Goal: Book appointment/travel/reservation

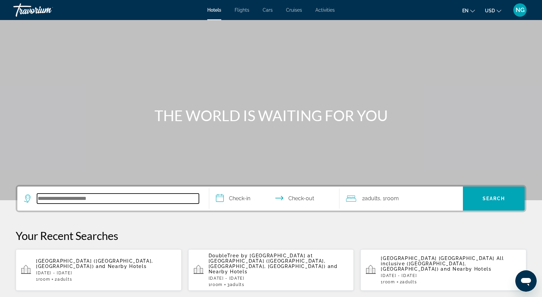
click at [44, 200] on input "Search hotel destination" at bounding box center [118, 199] width 162 height 10
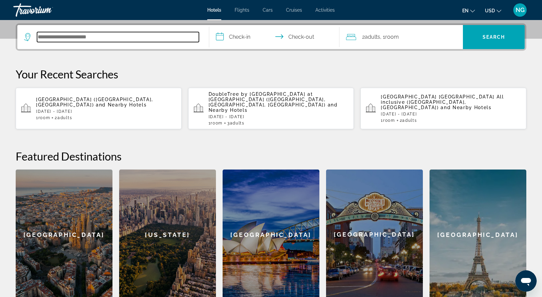
scroll to position [163, 0]
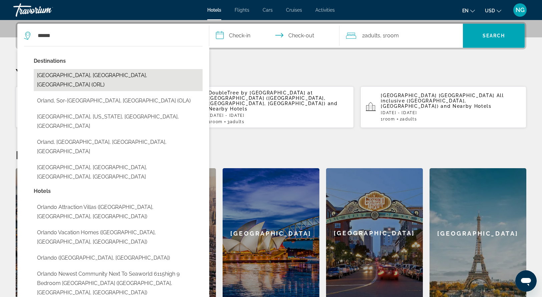
click at [91, 74] on button "[GEOGRAPHIC_DATA], [GEOGRAPHIC_DATA], [GEOGRAPHIC_DATA] (ORL)" at bounding box center [118, 80] width 169 height 22
type input "**********"
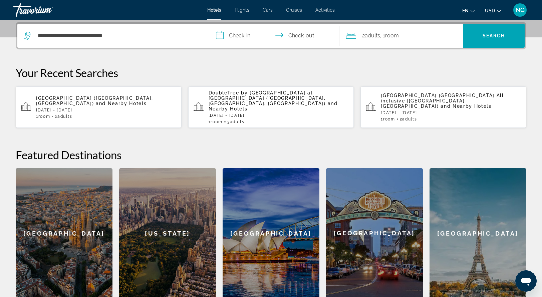
click at [220, 35] on input "**********" at bounding box center [275, 37] width 133 height 26
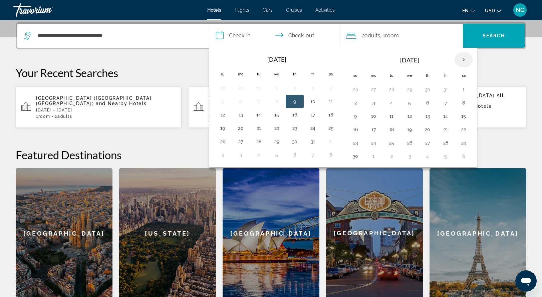
click at [461, 61] on th "Next month" at bounding box center [464, 59] width 18 height 15
click at [465, 58] on th "Next month" at bounding box center [464, 59] width 18 height 15
click at [390, 100] on button "6" at bounding box center [391, 102] width 11 height 9
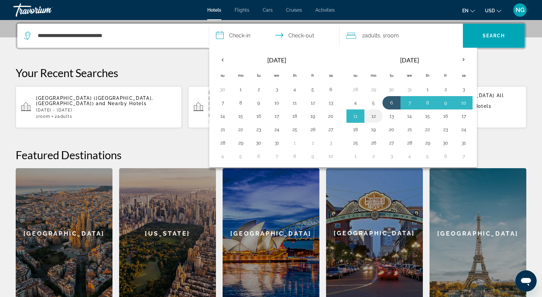
click at [374, 116] on button "12" at bounding box center [373, 115] width 11 height 9
type input "**********"
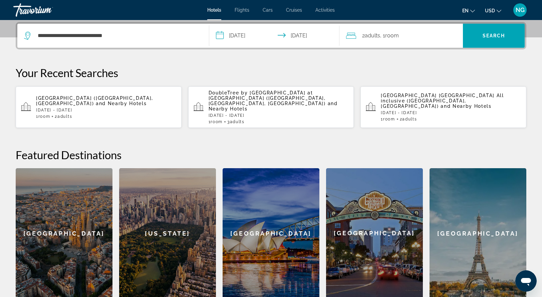
click at [359, 37] on div "2 Adult Adults , 1 Room rooms" at bounding box center [404, 35] width 117 height 9
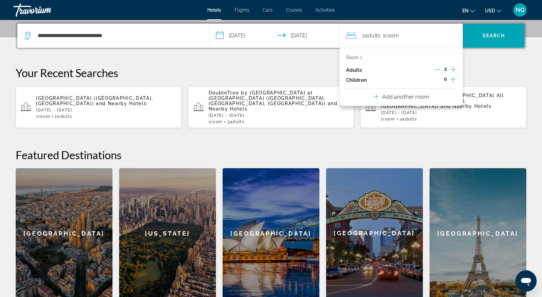
click at [450, 79] on icon "Increment children" at bounding box center [453, 79] width 6 height 8
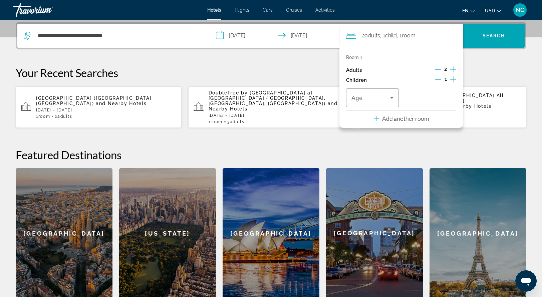
click at [450, 79] on icon "Increment children" at bounding box center [453, 79] width 6 height 8
click at [452, 80] on icon "Increment children" at bounding box center [453, 79] width 6 height 8
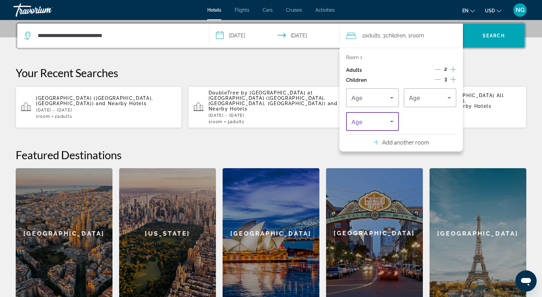
click at [392, 123] on icon "Travelers: 2 adults, 3 children" at bounding box center [392, 121] width 8 height 8
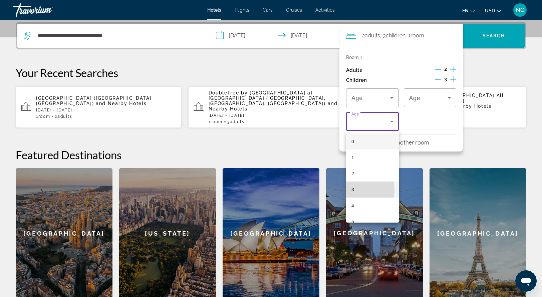
click at [352, 190] on span "3" at bounding box center [352, 190] width 3 height 8
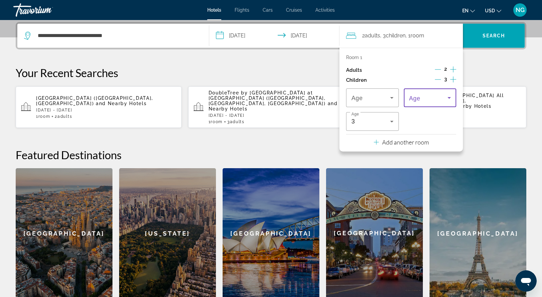
click at [448, 98] on icon "Travelers: 2 adults, 3 children" at bounding box center [449, 98] width 8 height 8
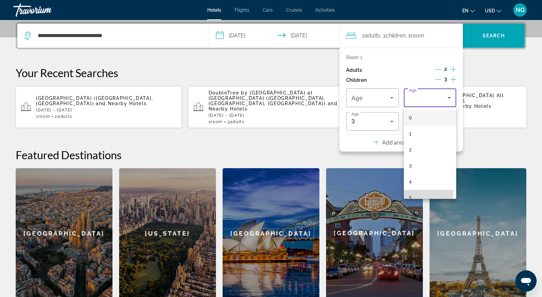
click at [413, 193] on mat-option "5" at bounding box center [430, 198] width 53 height 16
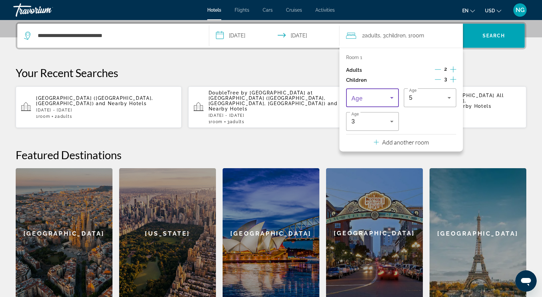
click at [395, 97] on icon "Travelers: 2 adults, 3 children" at bounding box center [392, 98] width 8 height 8
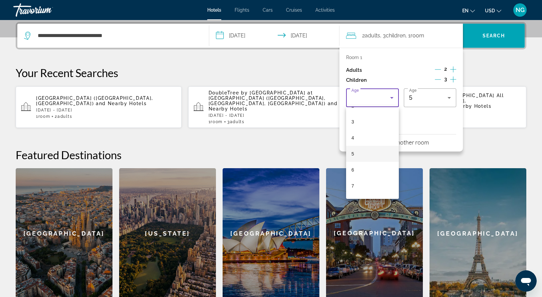
scroll to position [47, 0]
click at [357, 183] on mat-option "7" at bounding box center [372, 183] width 53 height 16
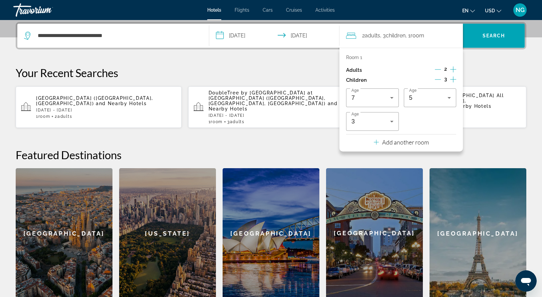
click at [496, 59] on div "**********" at bounding box center [270, 160] width 537 height 276
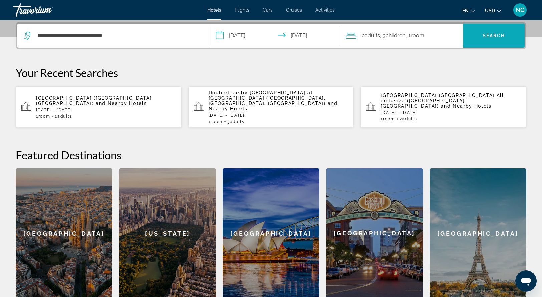
click at [482, 29] on span "Search" at bounding box center [494, 36] width 62 height 16
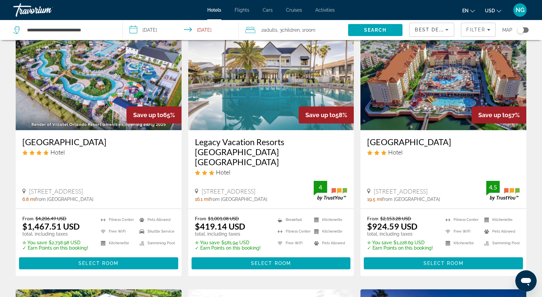
scroll to position [41, 0]
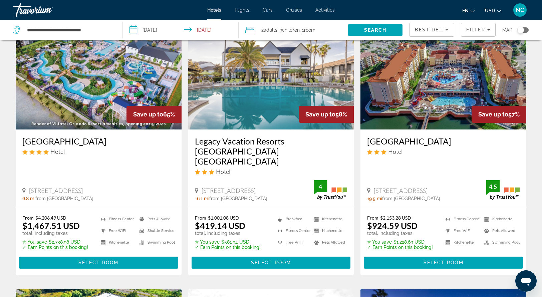
click at [100, 142] on h3 "Villatel Orlando Resort" at bounding box center [98, 141] width 153 height 10
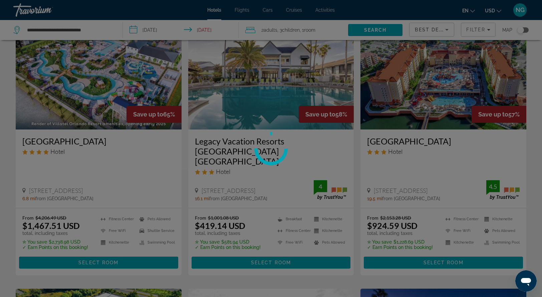
click at [100, 142] on div at bounding box center [271, 148] width 542 height 297
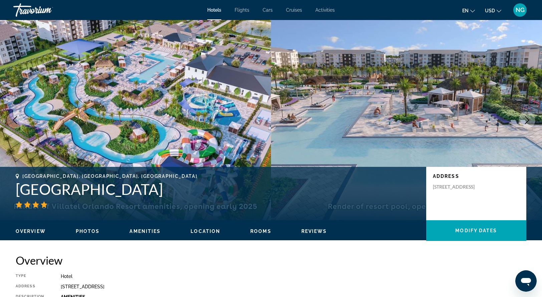
drag, startPoint x: 17, startPoint y: 192, endPoint x: 173, endPoint y: 193, distance: 155.9
click at [173, 193] on h1 "Villatel Orlando Resort" at bounding box center [218, 189] width 404 height 17
copy h1 "Villatel Orlando Resort"
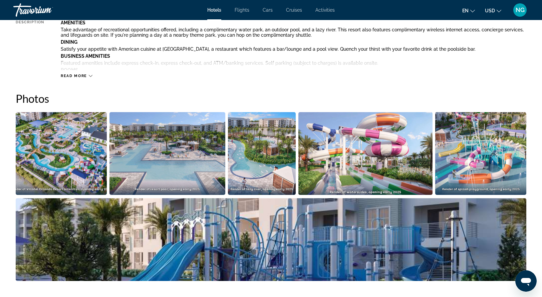
scroll to position [275, 0]
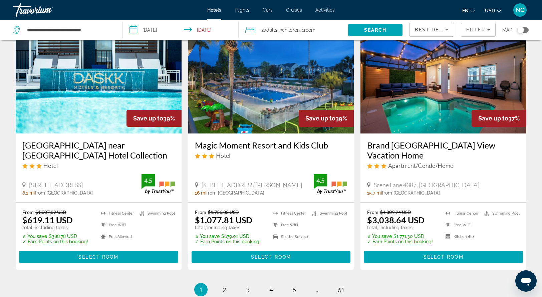
scroll to position [883, 0]
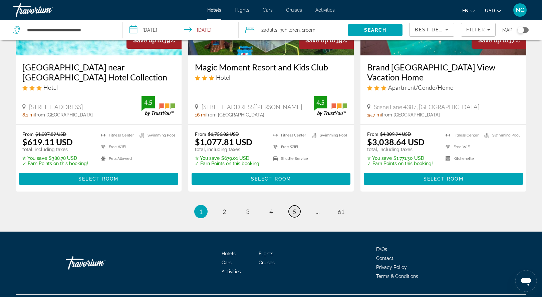
click at [295, 208] on span "5" at bounding box center [294, 211] width 3 height 7
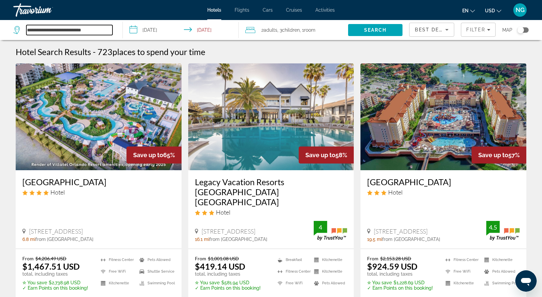
click at [54, 32] on input "**********" at bounding box center [69, 30] width 86 height 10
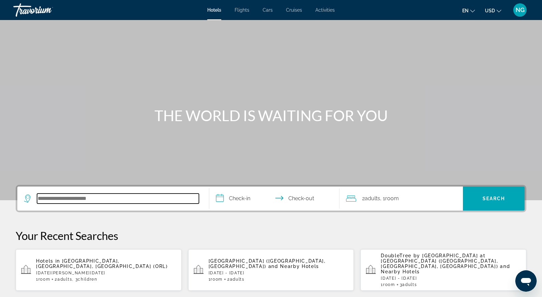
click at [67, 199] on input "Search hotel destination" at bounding box center [118, 199] width 162 height 10
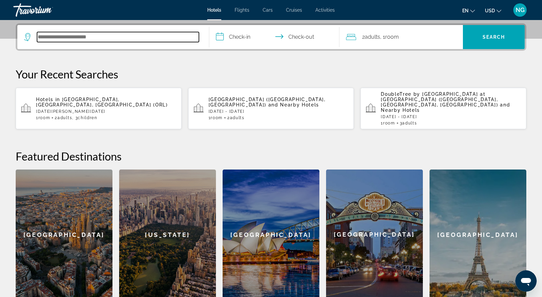
scroll to position [163, 0]
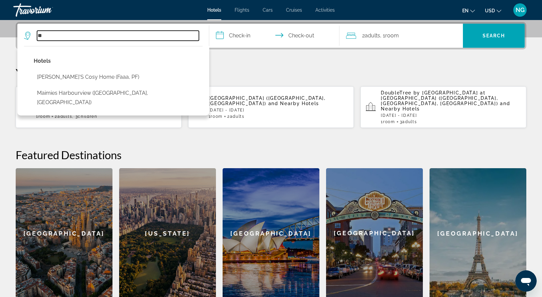
type input "*"
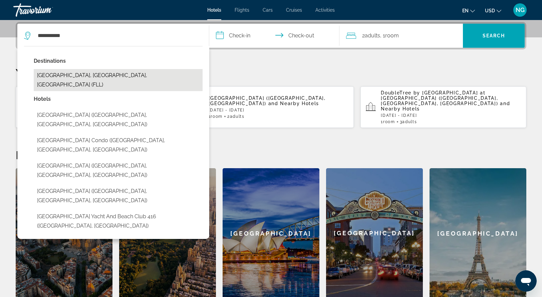
click at [110, 76] on button "[GEOGRAPHIC_DATA], [GEOGRAPHIC_DATA], [GEOGRAPHIC_DATA] (FLL)" at bounding box center [118, 80] width 169 height 22
type input "**********"
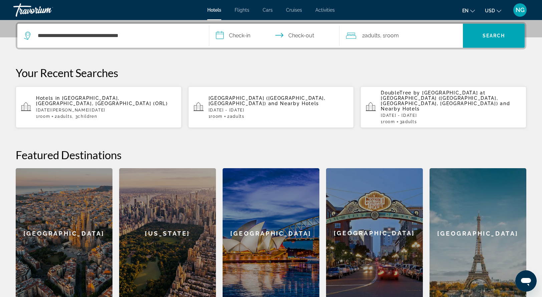
click at [219, 32] on input "**********" at bounding box center [275, 37] width 133 height 26
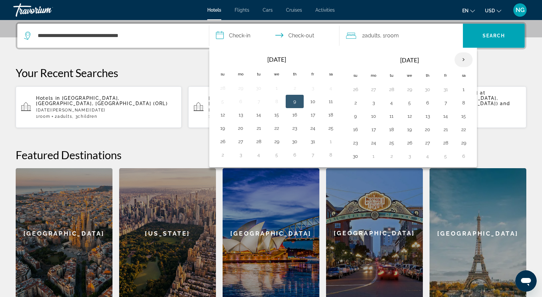
click at [463, 59] on th "Next month" at bounding box center [464, 59] width 18 height 15
click at [391, 102] on button "6" at bounding box center [391, 102] width 11 height 9
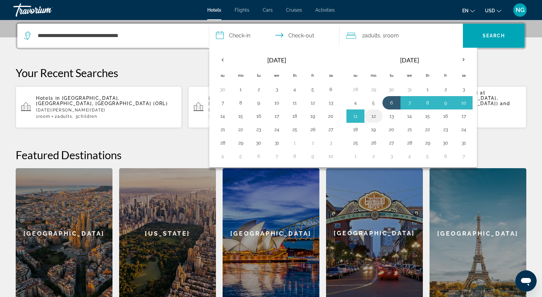
click at [374, 116] on button "12" at bounding box center [373, 115] width 11 height 9
type input "**********"
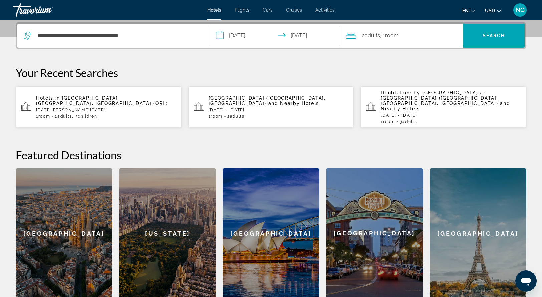
click at [352, 35] on icon "Travelers: 2 adults, 0 children" at bounding box center [351, 36] width 10 height 8
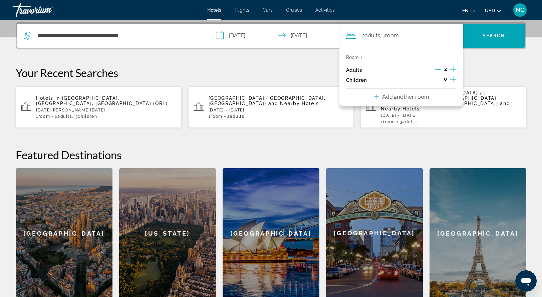
click at [454, 79] on icon "Increment children" at bounding box center [453, 79] width 6 height 8
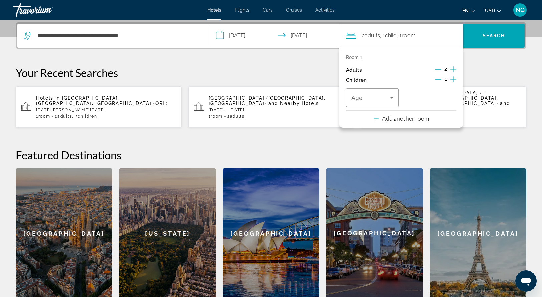
click at [454, 79] on icon "Increment children" at bounding box center [453, 79] width 6 height 8
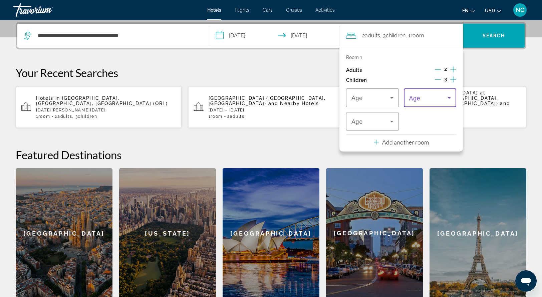
click at [451, 98] on icon "Travelers: 2 adults, 3 children" at bounding box center [449, 98] width 8 height 8
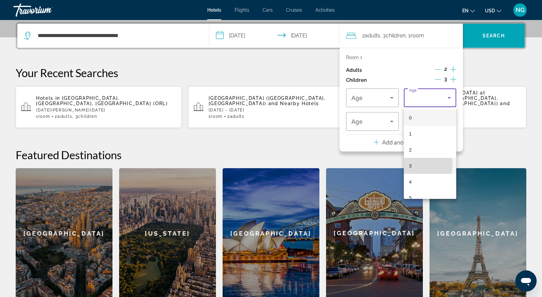
click at [410, 163] on span "3" at bounding box center [410, 166] width 3 height 8
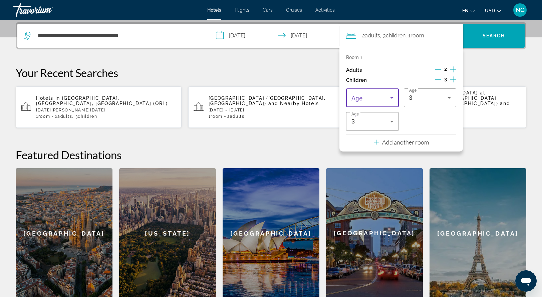
click at [393, 97] on icon "Travelers: 2 adults, 3 children" at bounding box center [391, 98] width 3 height 2
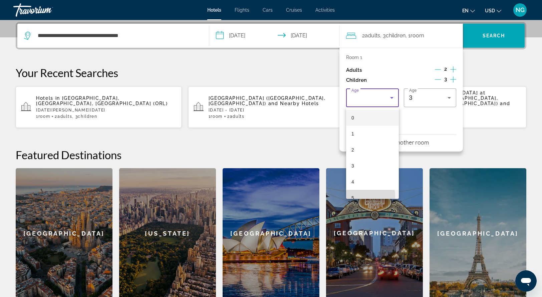
click at [359, 196] on mat-option "5" at bounding box center [372, 198] width 53 height 16
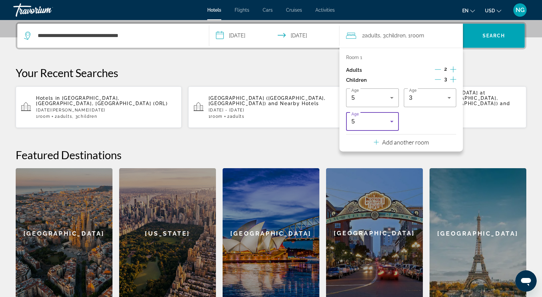
click at [391, 121] on icon "Travelers: 2 adults, 3 children" at bounding box center [391, 122] width 3 height 2
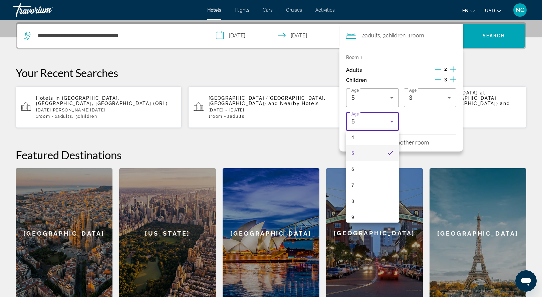
scroll to position [69, 0]
click at [359, 185] on mat-option "7" at bounding box center [372, 184] width 53 height 16
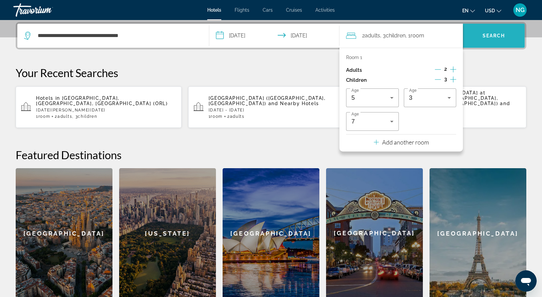
click at [487, 35] on span "Search" at bounding box center [494, 35] width 23 height 5
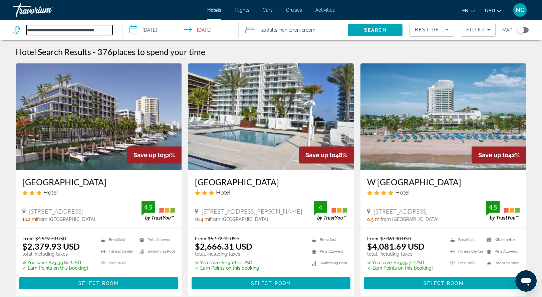
click at [53, 29] on input "**********" at bounding box center [69, 30] width 86 height 10
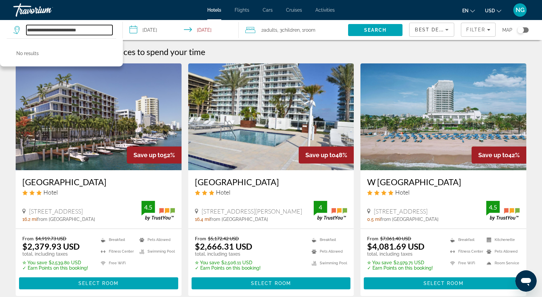
click at [88, 31] on input "**********" at bounding box center [69, 30] width 86 height 10
type input "*"
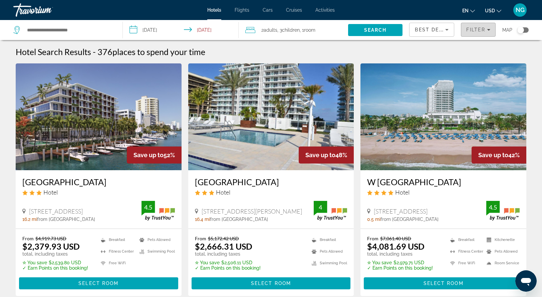
click at [487, 30] on icon "Filters" at bounding box center [488, 29] width 3 height 3
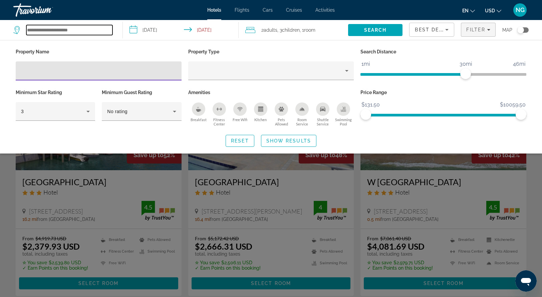
click at [35, 30] on input "Search hotel destination" at bounding box center [69, 30] width 86 height 10
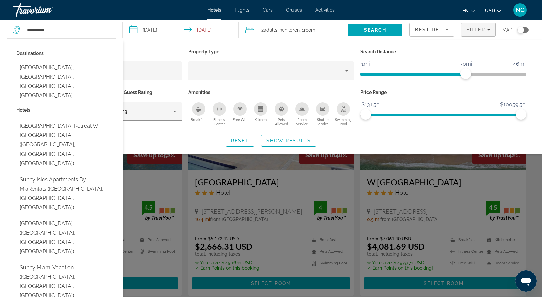
click at [62, 70] on button "[GEOGRAPHIC_DATA], [GEOGRAPHIC_DATA], [GEOGRAPHIC_DATA], [GEOGRAPHIC_DATA]" at bounding box center [66, 81] width 100 height 41
type input "**********"
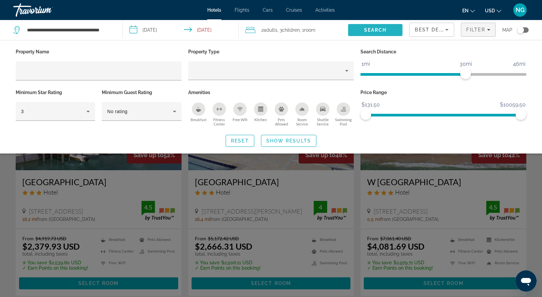
click at [363, 32] on span "Search" at bounding box center [375, 30] width 55 height 16
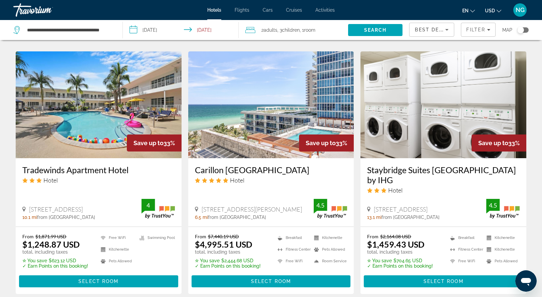
scroll to position [533, 0]
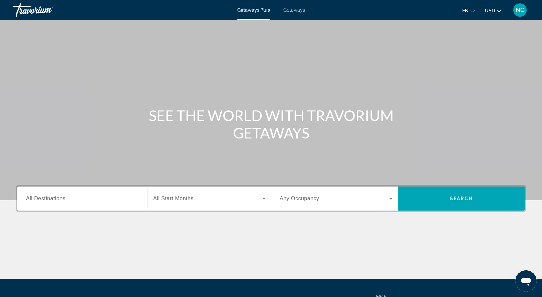
click at [61, 200] on span "All Destinations" at bounding box center [45, 199] width 39 height 6
click at [61, 200] on input "Destination All Destinations" at bounding box center [82, 199] width 113 height 8
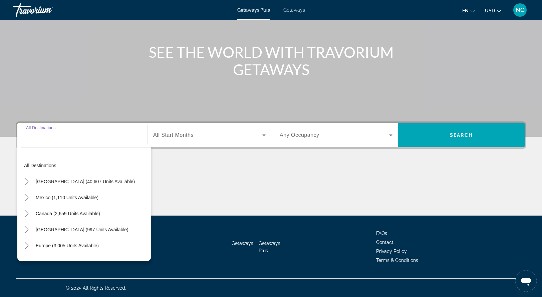
scroll to position [64, 0]
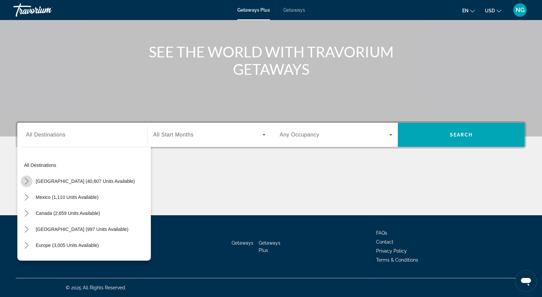
click at [28, 182] on icon "Toggle United States (40,607 units available) submenu" at bounding box center [26, 181] width 7 height 7
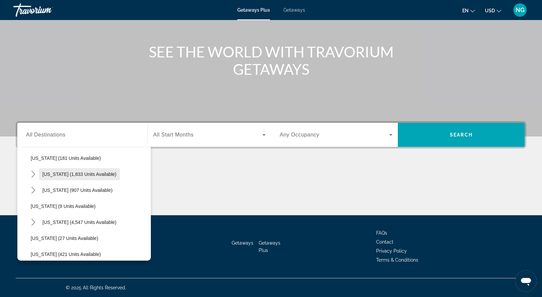
scroll to position [55, 0]
click at [31, 134] on span "All Destinations" at bounding box center [45, 135] width 39 height 6
click at [31, 134] on input "Destination All Destinations" at bounding box center [82, 135] width 113 height 8
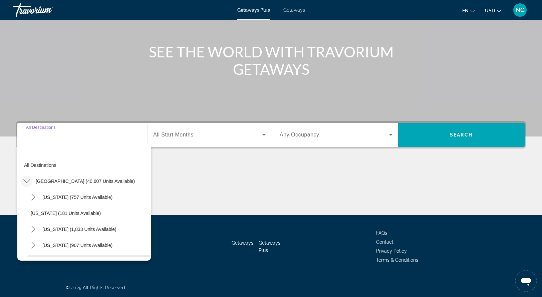
scroll to position [0, 0]
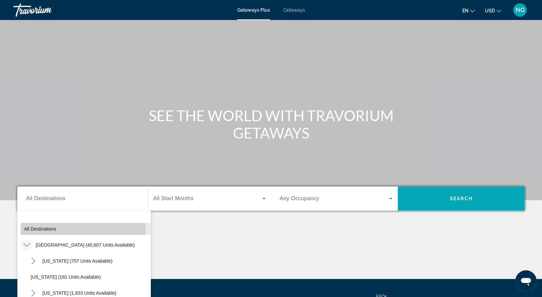
click at [36, 229] on span "All destinations" at bounding box center [40, 228] width 32 height 5
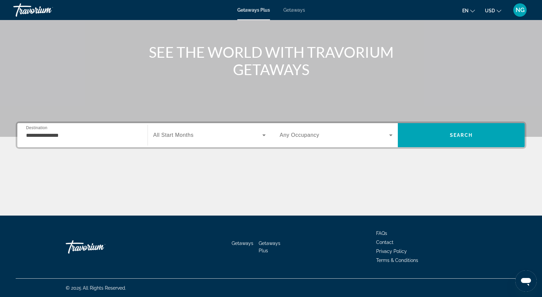
scroll to position [64, 0]
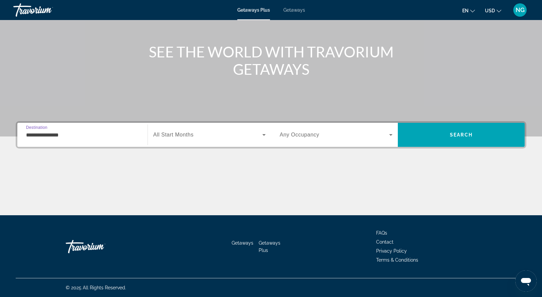
click at [46, 133] on input "**********" at bounding box center [82, 135] width 113 height 8
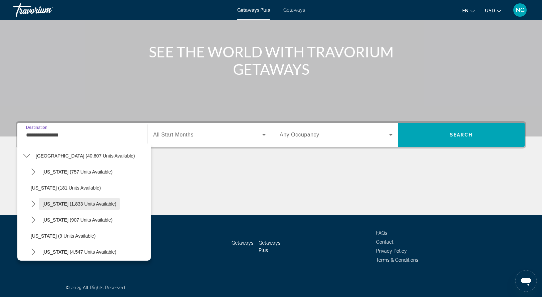
scroll to position [0, 0]
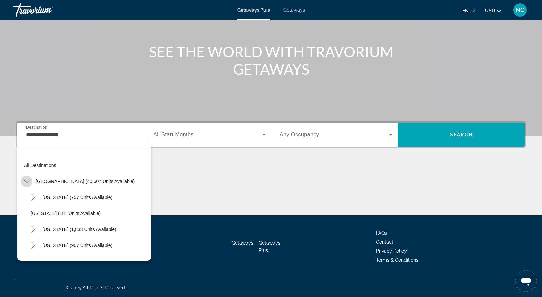
click at [27, 181] on icon "Toggle United States (40,607 units available) submenu" at bounding box center [26, 181] width 7 height 7
click at [28, 183] on icon "Toggle United States (40,607 units available) submenu" at bounding box center [26, 181] width 7 height 7
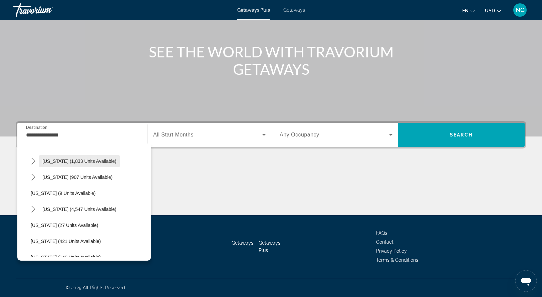
scroll to position [81, 0]
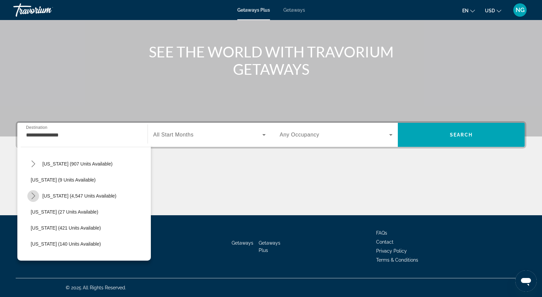
click at [33, 194] on icon "Toggle Florida (4,547 units available) submenu" at bounding box center [33, 196] width 7 height 7
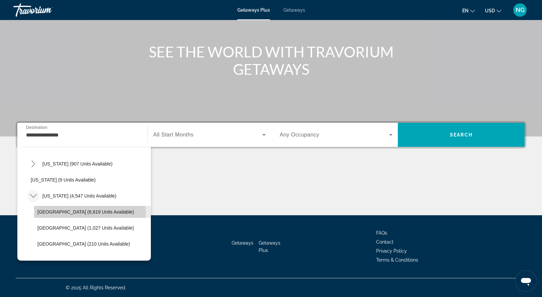
click at [60, 212] on span "Orlando & Disney Area (6,619 units available)" at bounding box center [85, 211] width 96 height 5
type input "**********"
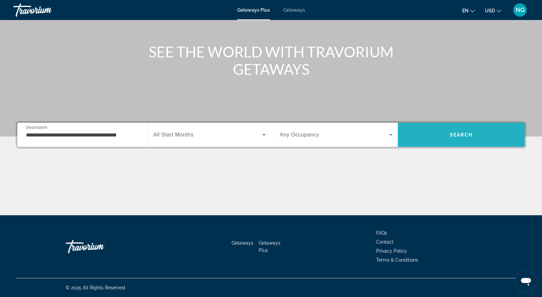
click at [455, 138] on span "Search" at bounding box center [461, 135] width 127 height 16
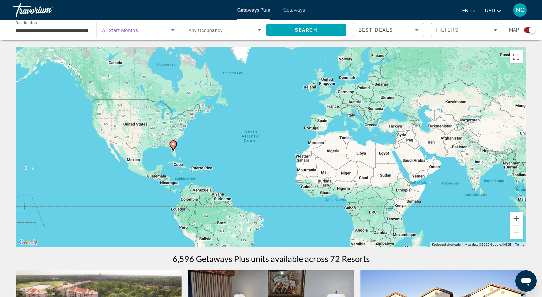
click at [174, 29] on icon "Search widget" at bounding box center [173, 30] width 8 height 8
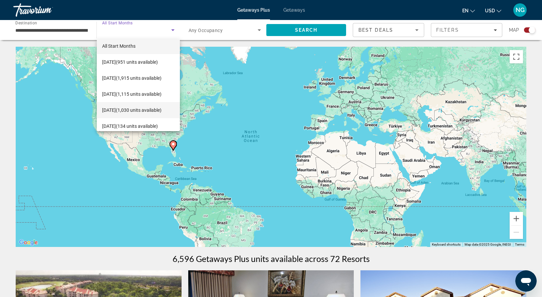
scroll to position [2, 0]
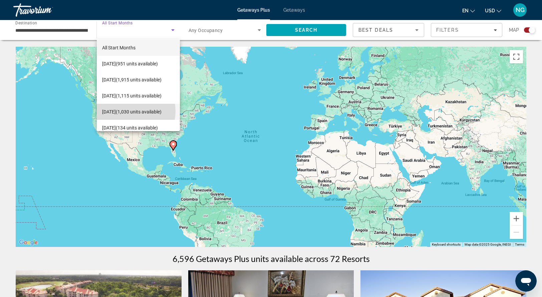
click at [128, 111] on span "January 2026 (1,030 units available)" at bounding box center [131, 112] width 59 height 8
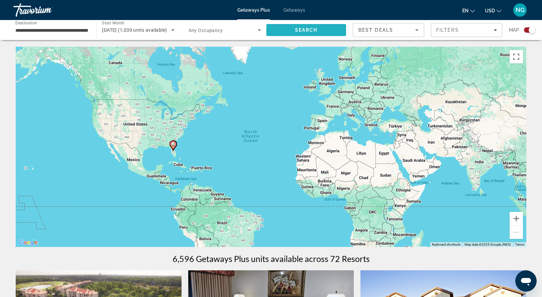
click at [303, 28] on span "Search" at bounding box center [306, 29] width 23 height 5
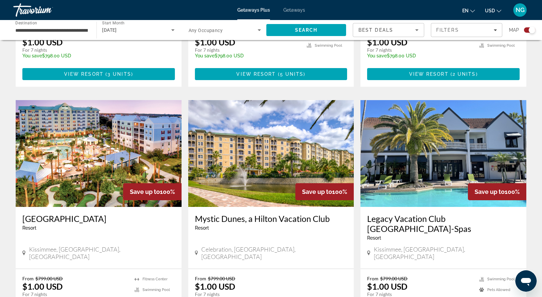
scroll to position [904, 0]
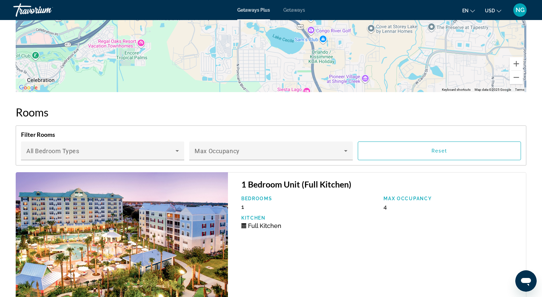
scroll to position [999, 0]
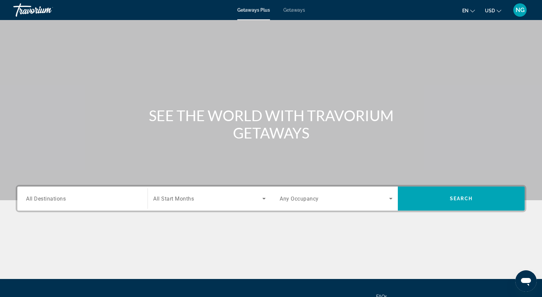
click at [296, 10] on span "Getaways" at bounding box center [294, 9] width 22 height 5
click at [44, 199] on span "All Destinations" at bounding box center [46, 198] width 40 height 6
click at [44, 199] on input "Destination All Destinations" at bounding box center [82, 199] width 113 height 8
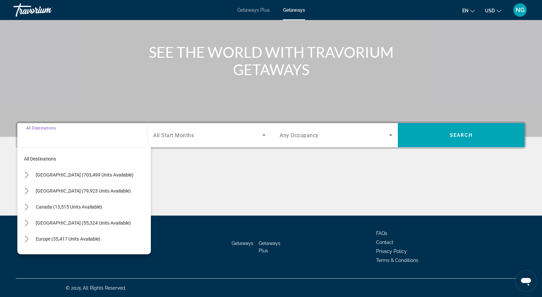
scroll to position [64, 0]
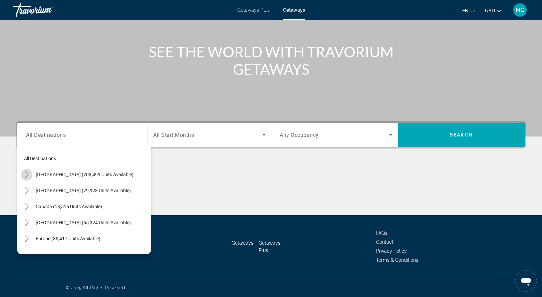
click at [27, 174] on icon "Toggle United States (703,499 units available) submenu" at bounding box center [26, 174] width 7 height 7
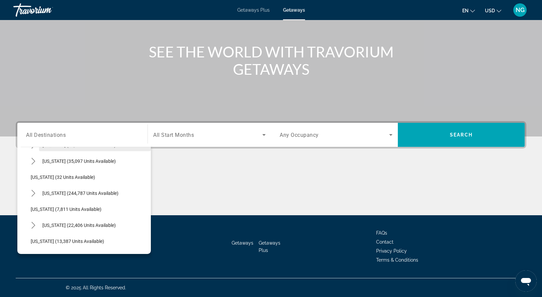
scroll to position [81, 0]
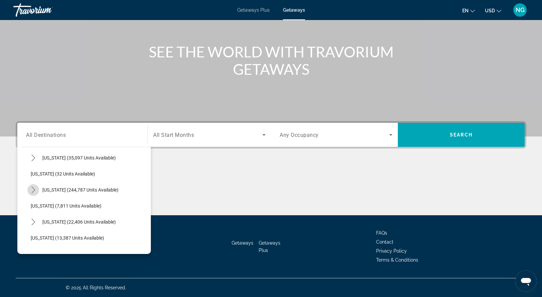
click at [32, 190] on icon "Toggle Florida (244,787 units available) submenu" at bounding box center [33, 190] width 7 height 7
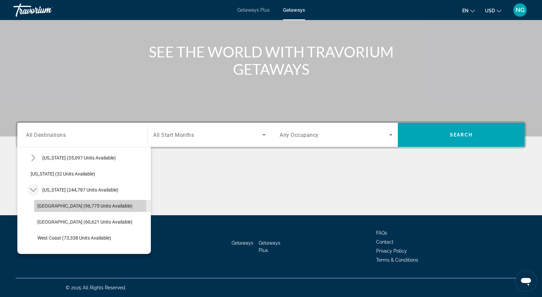
click at [62, 206] on span "Orlando & Disney Area (96,775 units available)" at bounding box center [84, 205] width 95 height 5
type input "**********"
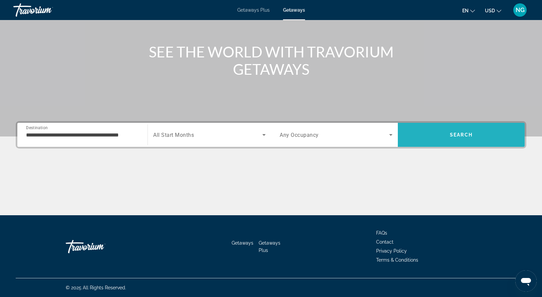
click at [440, 136] on span "Search" at bounding box center [461, 135] width 127 height 16
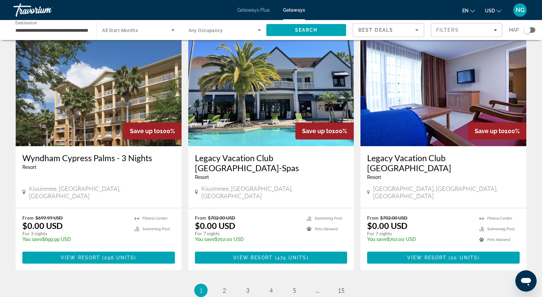
scroll to position [768, 0]
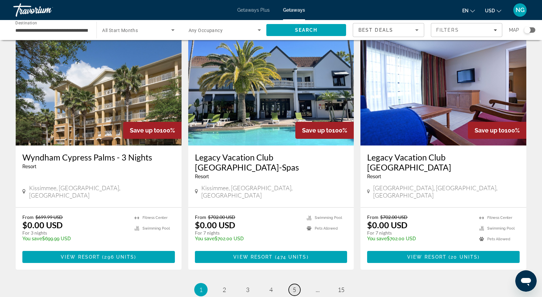
click at [295, 286] on span "5" at bounding box center [294, 289] width 3 height 7
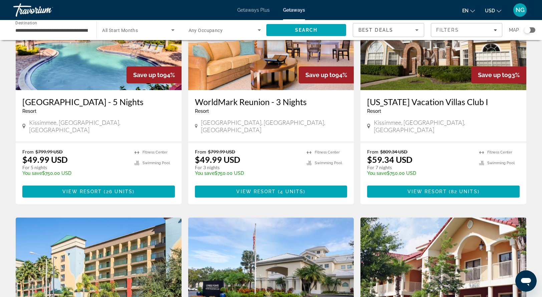
scroll to position [315, 0]
